Goal: Complete Application Form: Complete application form

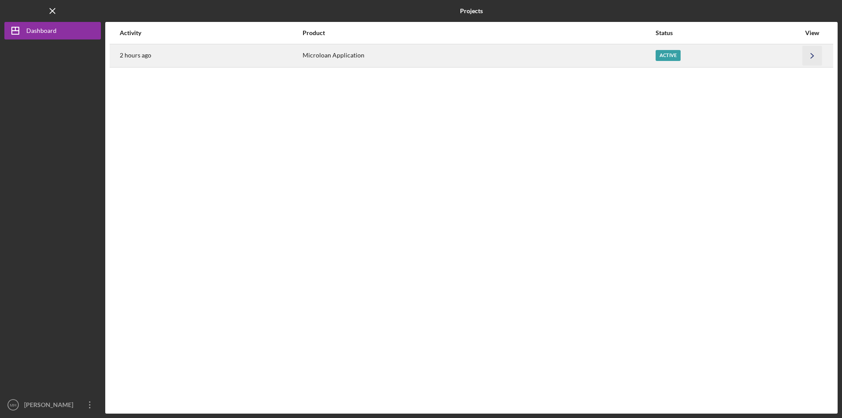
click at [808, 53] on icon "Icon/Navigate" at bounding box center [812, 56] width 20 height 20
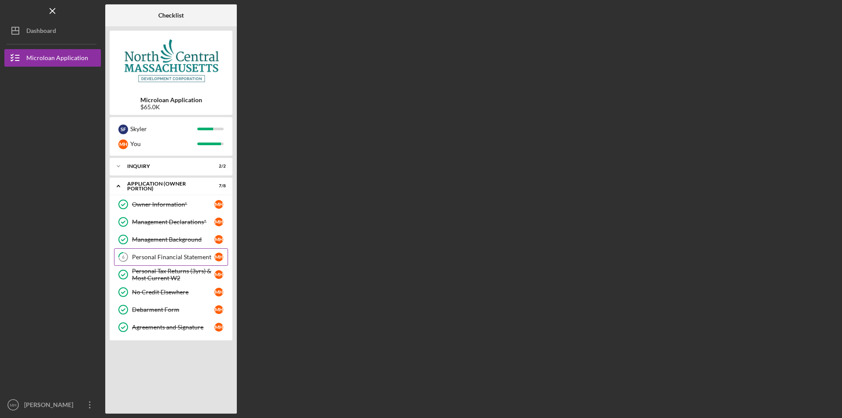
click at [168, 258] on div "Personal Financial Statement" at bounding box center [173, 256] width 82 height 7
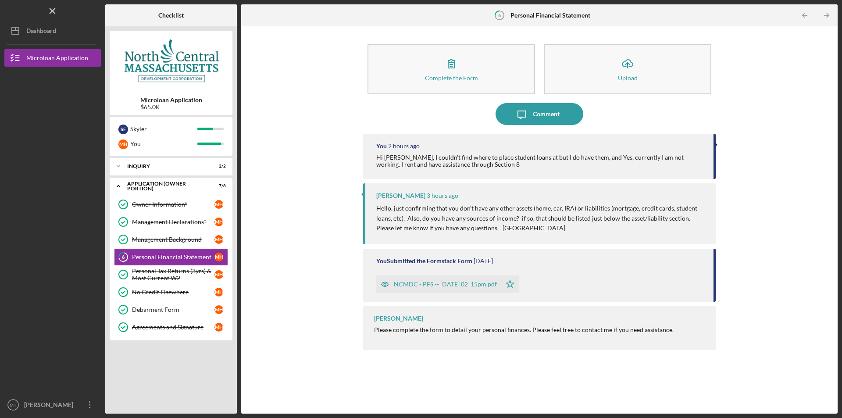
click at [425, 281] on div "NCMDC - PFS -- [DATE] 02_15pm.pdf" at bounding box center [445, 284] width 103 height 7
click at [828, 15] on icon "close" at bounding box center [826, 15] width 6 height 7
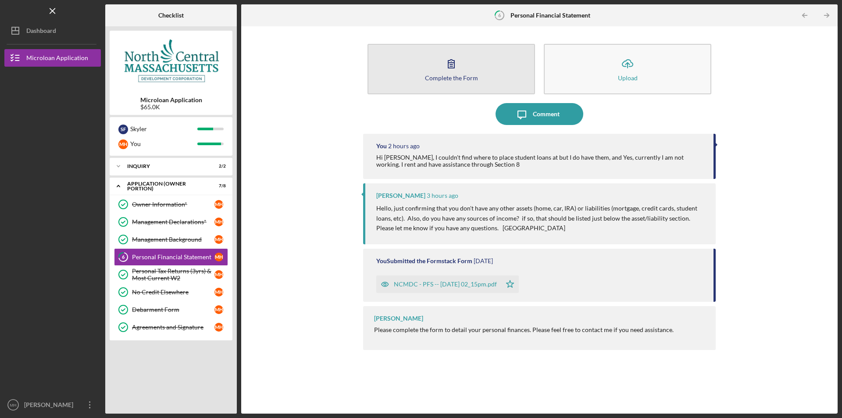
click at [471, 71] on button "Complete the Form Form" at bounding box center [450, 69] width 167 height 50
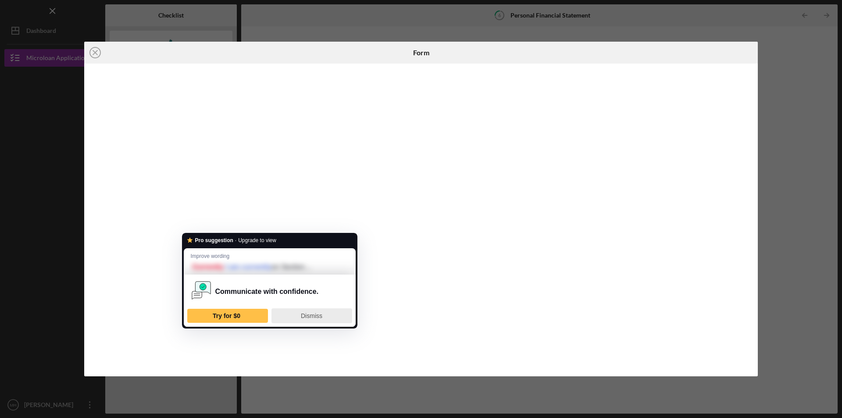
click at [300, 310] on div "Dismiss" at bounding box center [311, 316] width 73 height 14
